Goal: Task Accomplishment & Management: Manage account settings

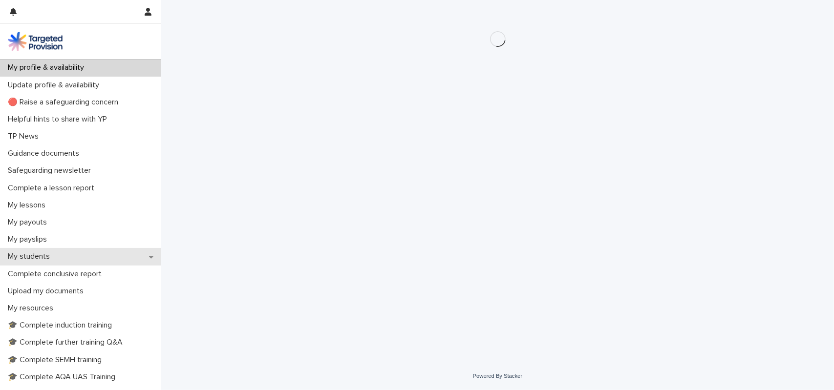
click at [34, 262] on div "My students" at bounding box center [80, 256] width 161 height 17
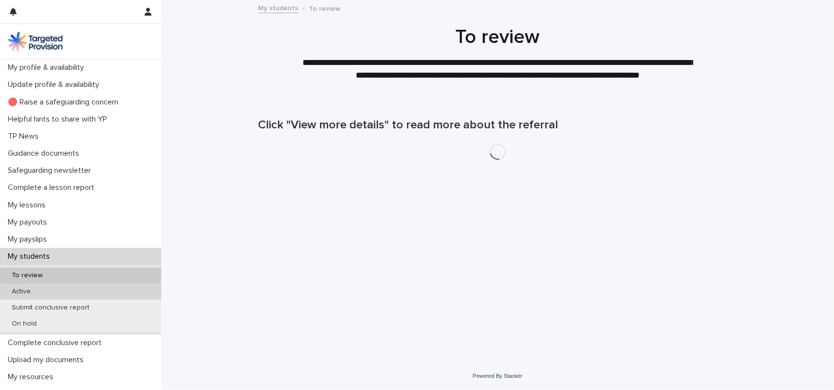
click at [41, 290] on div "Active" at bounding box center [80, 292] width 161 height 16
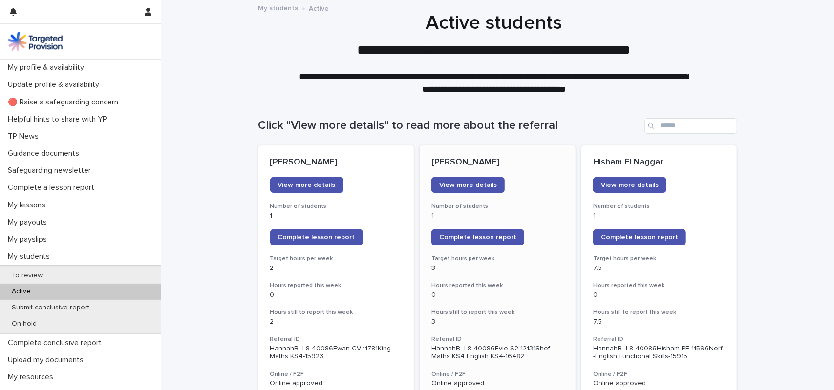
click at [530, 207] on h3 "Number of students" at bounding box center [497, 207] width 132 height 8
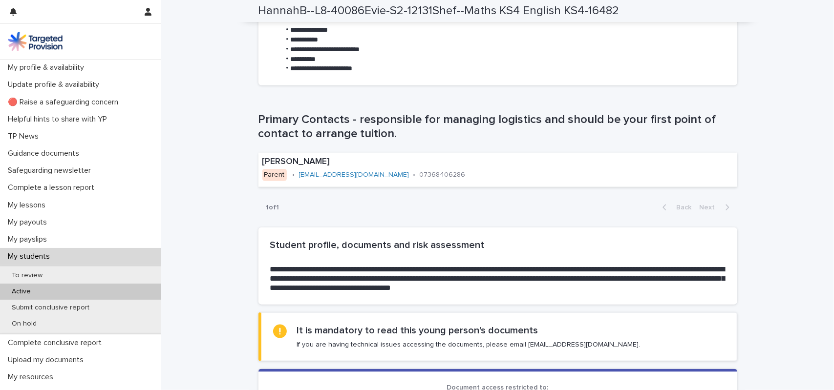
scroll to position [635, 0]
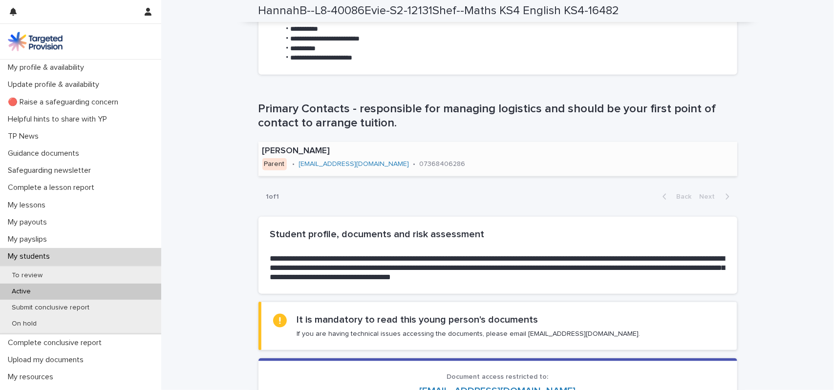
click at [468, 167] on div "[PERSON_NAME] Parent • [EMAIL_ADDRESS][DOMAIN_NAME] • 07368406286" at bounding box center [397, 159] width 279 height 34
